Goal: Information Seeking & Learning: Learn about a topic

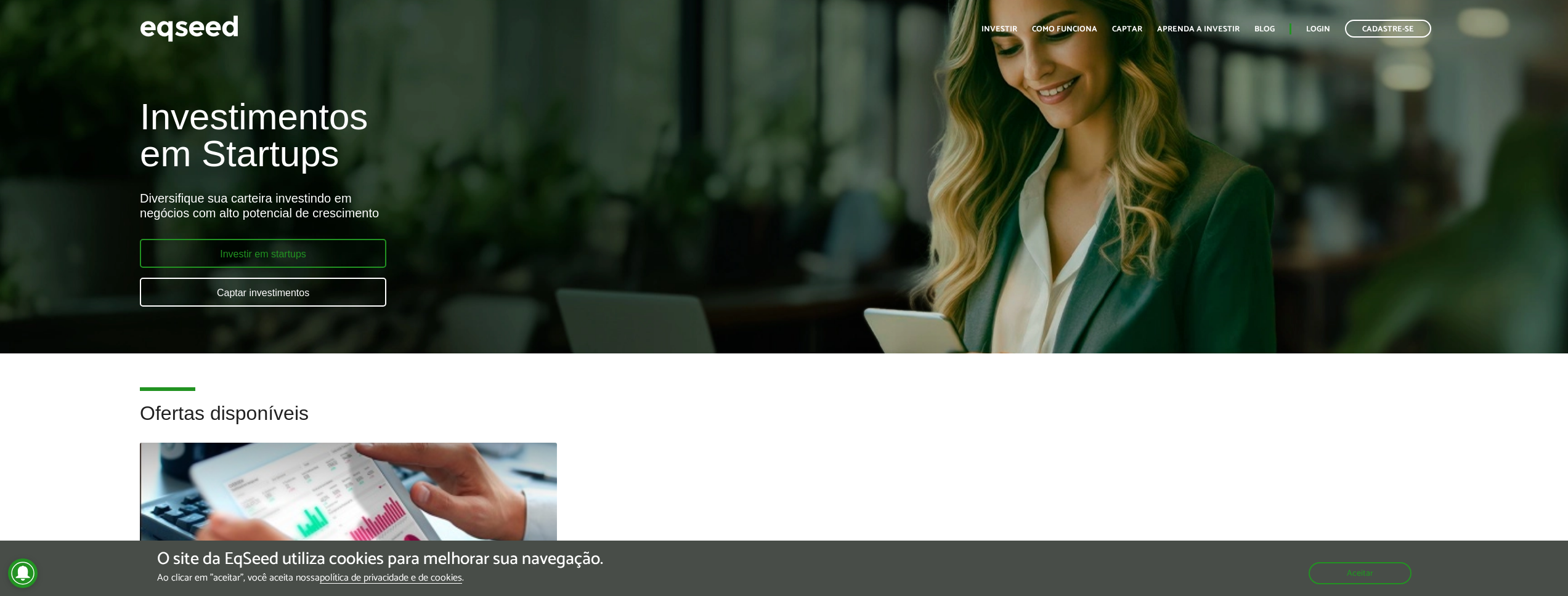
click at [239, 257] on link "Investir em startups" at bounding box center [263, 253] width 246 height 29
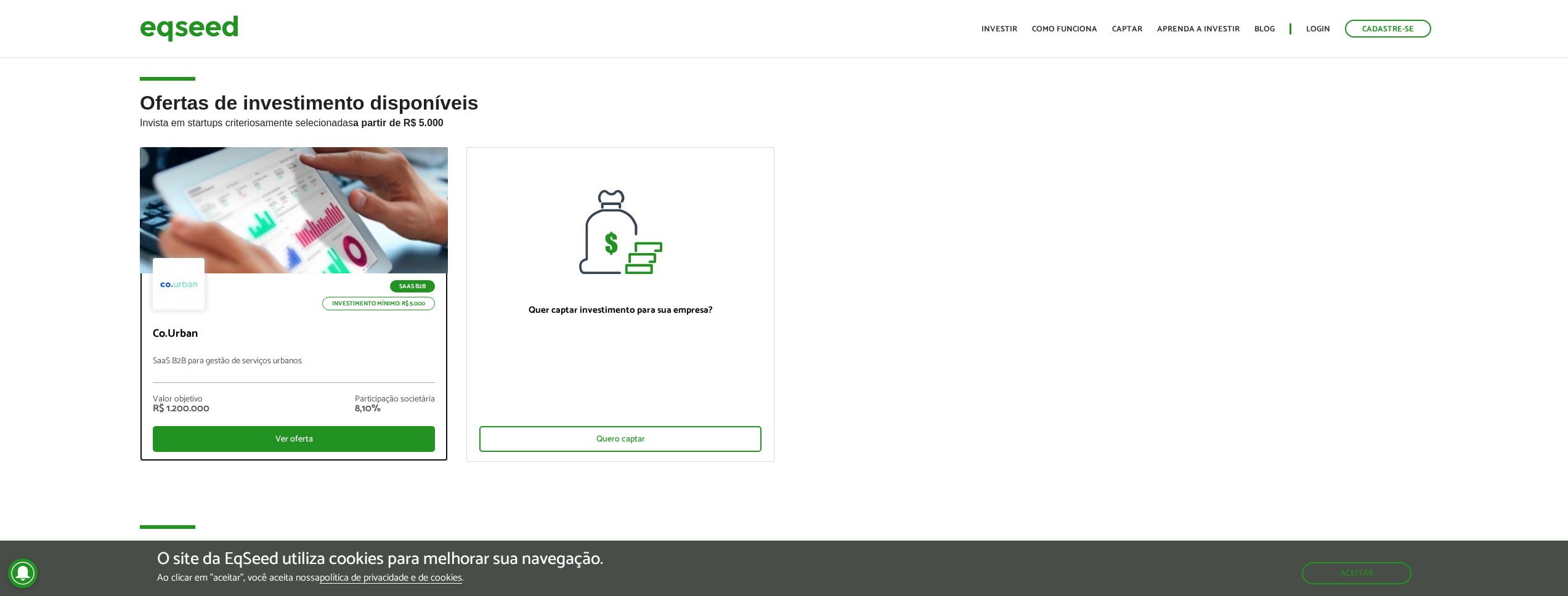
click at [177, 327] on p "Co.Urban" at bounding box center [294, 334] width 282 height 13
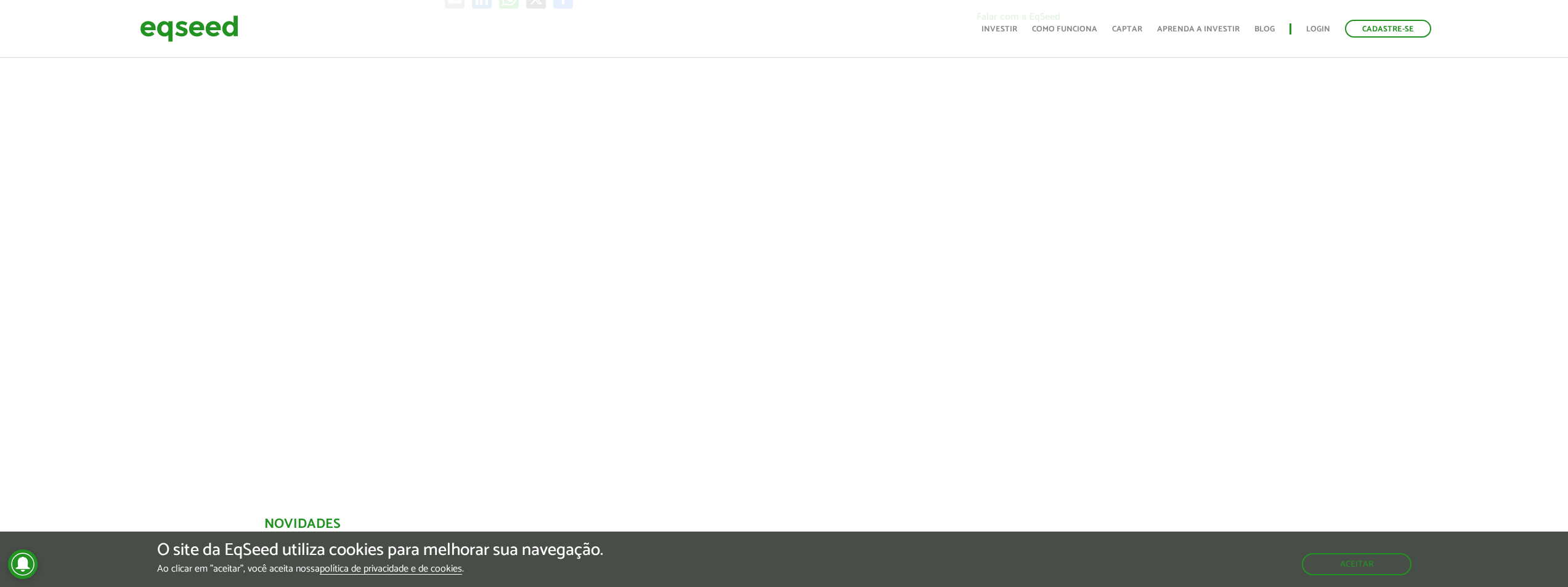
scroll to position [434, 0]
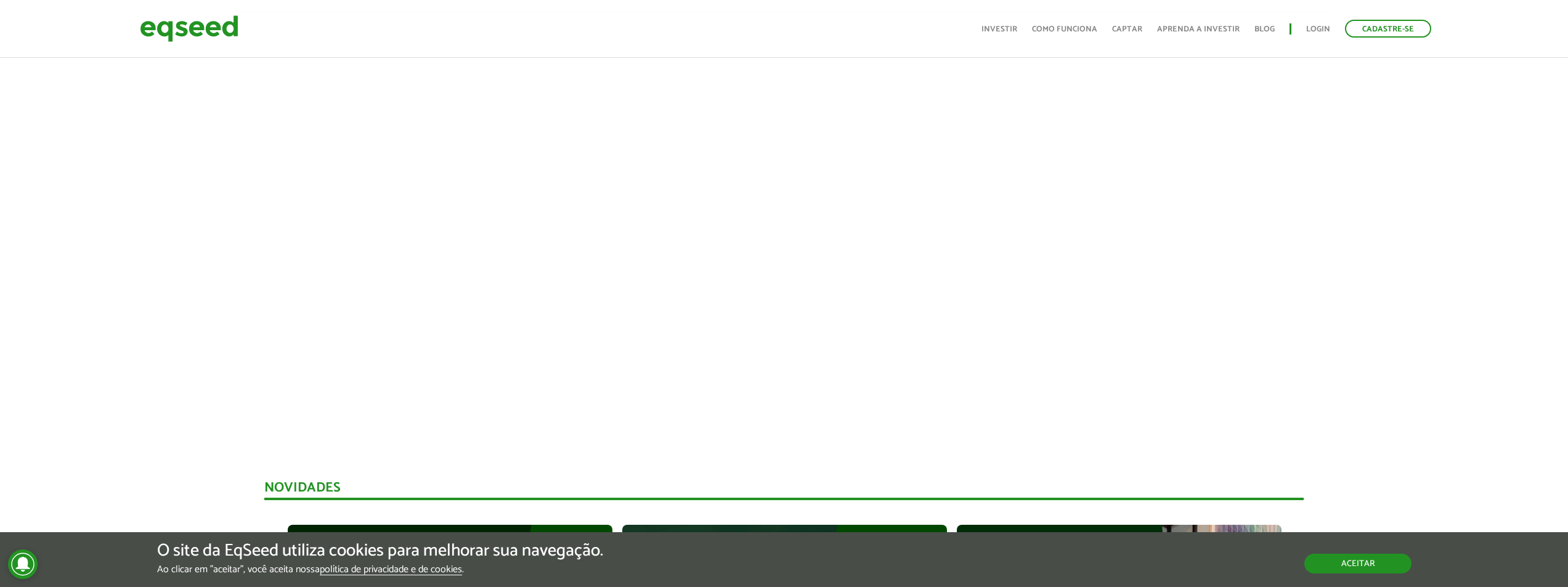
click at [1328, 559] on button "Aceitar" at bounding box center [1358, 564] width 107 height 20
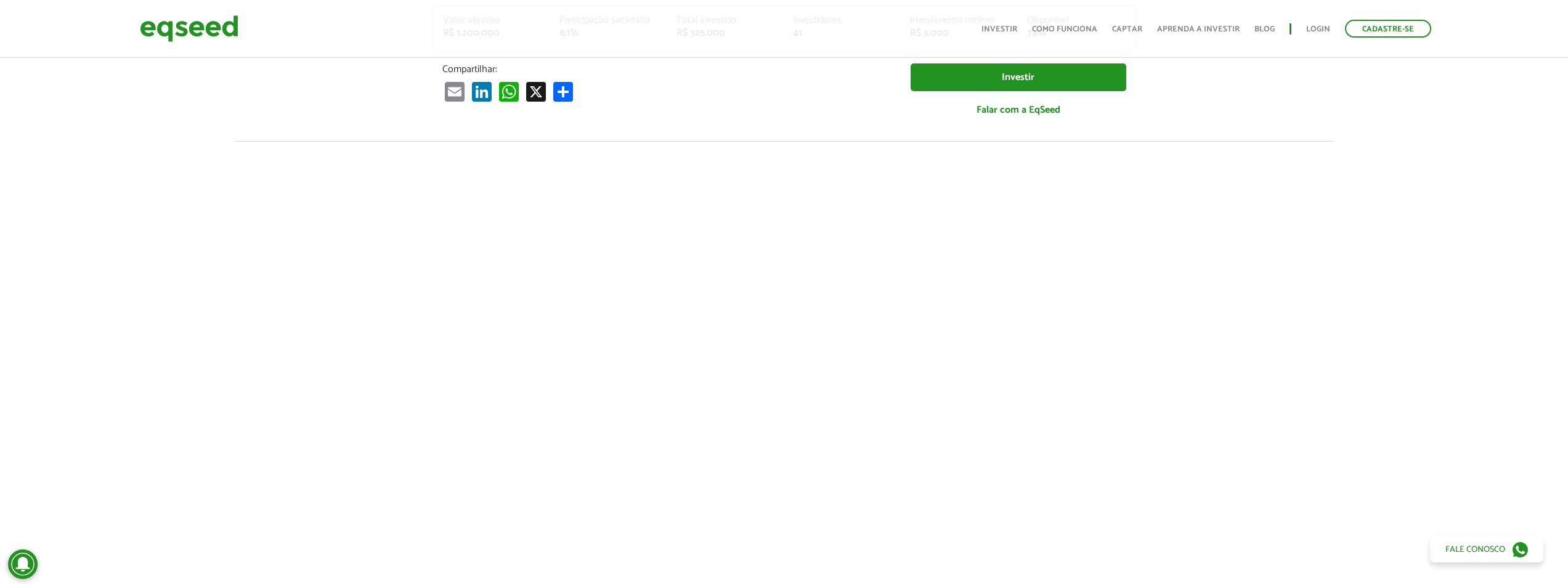
scroll to position [5, 0]
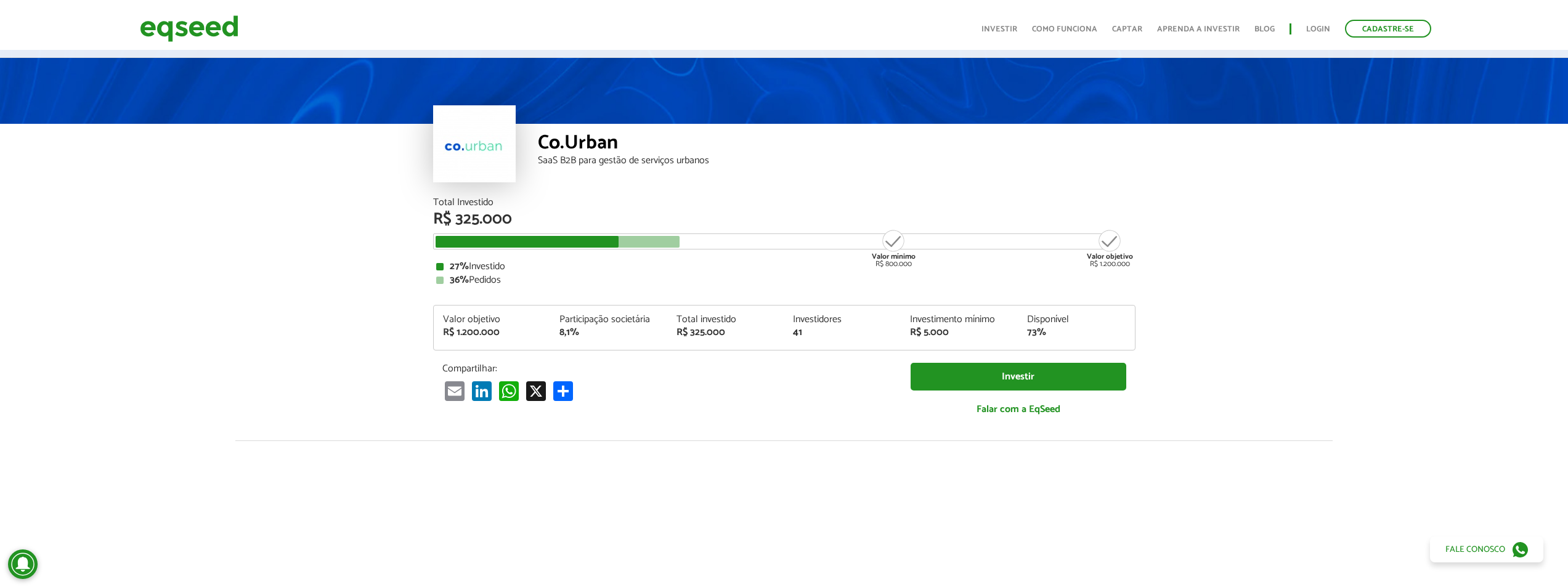
drag, startPoint x: 896, startPoint y: 242, endPoint x: 852, endPoint y: 244, distance: 44.0
click at [853, 244] on div "Valor mínimo R$ 800.000 Valor objetivo R$ 1.200.000" at bounding box center [774, 242] width 684 height 16
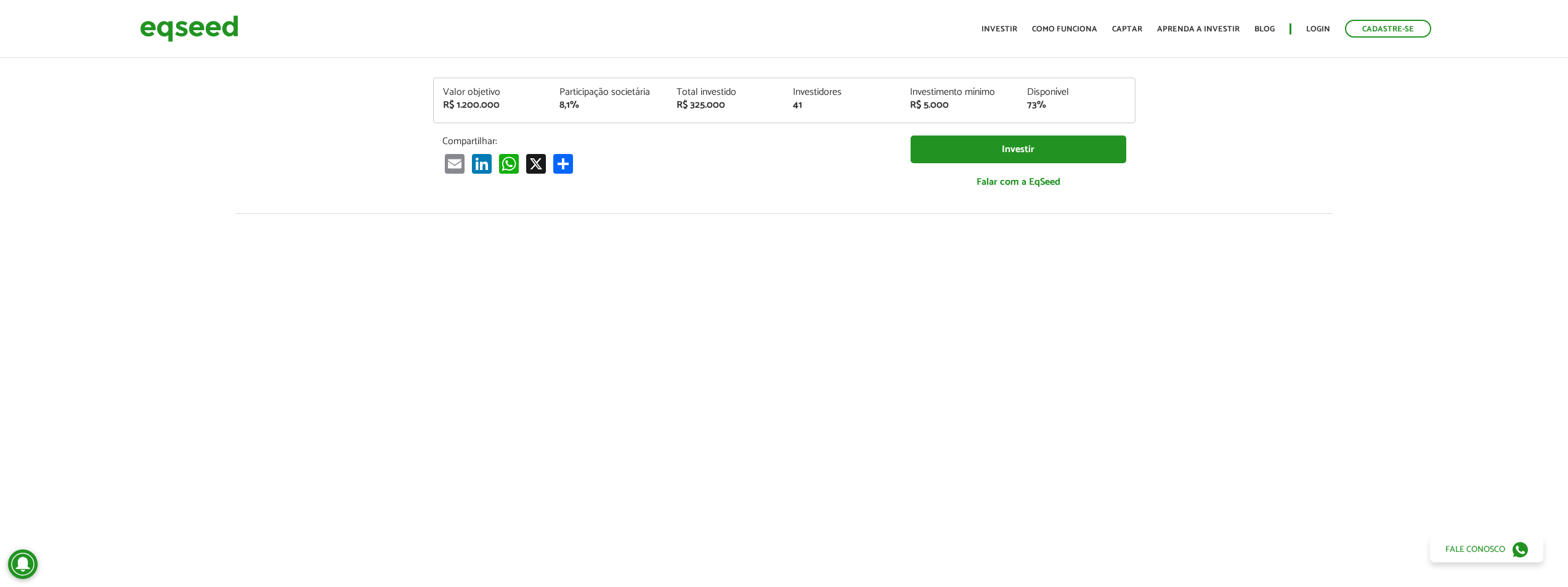
scroll to position [0, 0]
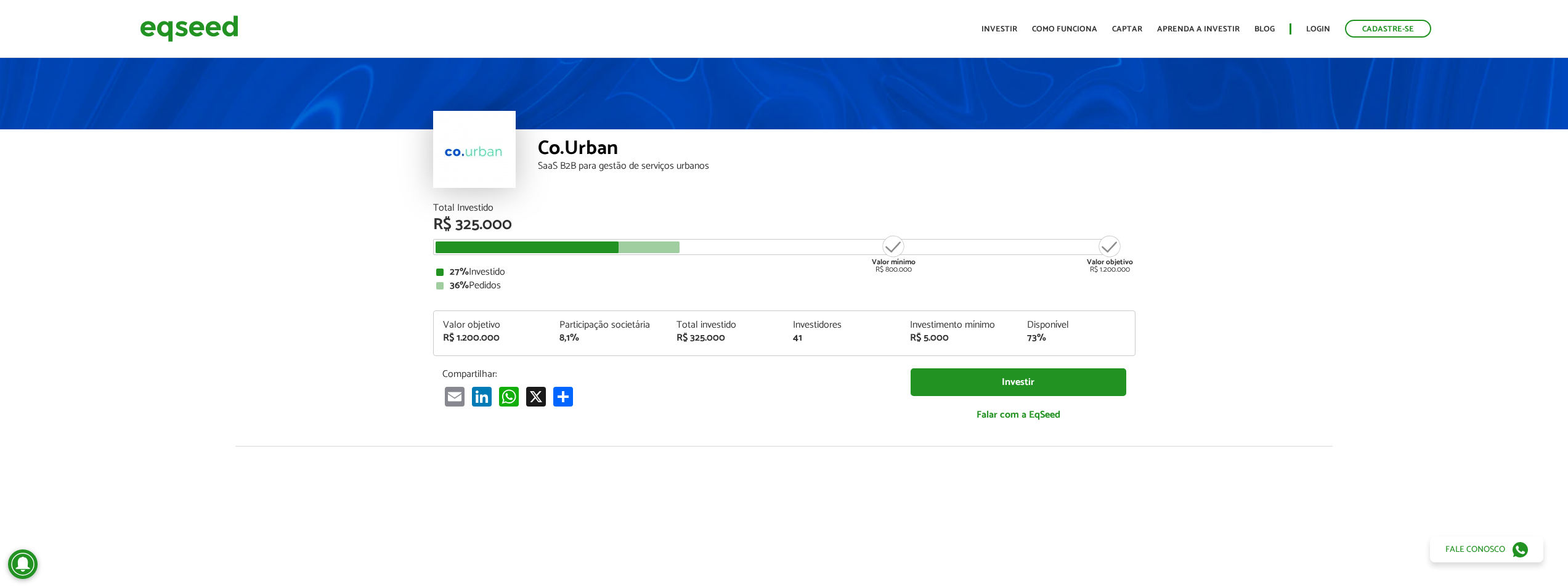
click at [576, 146] on div "Co.Urban" at bounding box center [837, 150] width 598 height 23
copy div "Co.Urban"
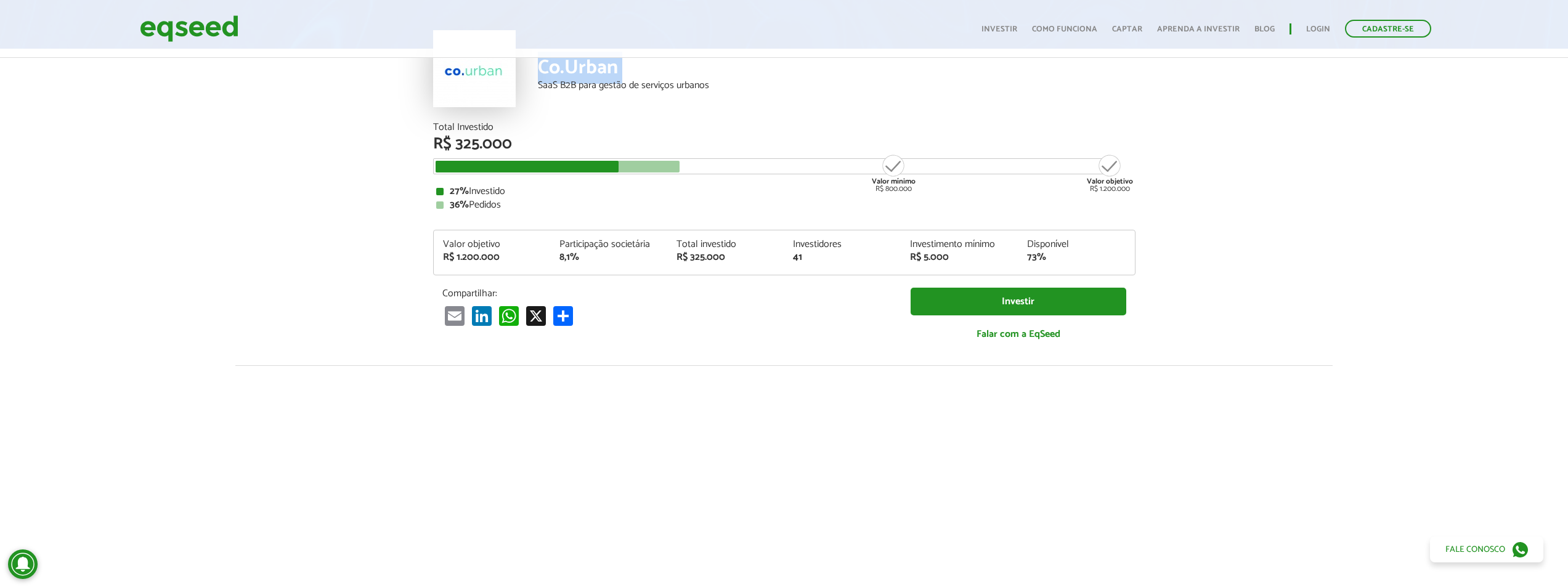
scroll to position [89, 0]
